Goal: Register for event/course

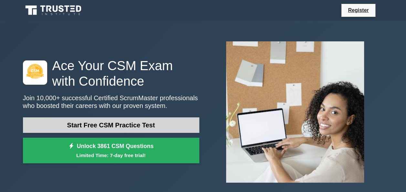
click at [126, 126] on link "Start Free CSM Practice Test" at bounding box center [111, 125] width 176 height 16
